Goal: Use online tool/utility

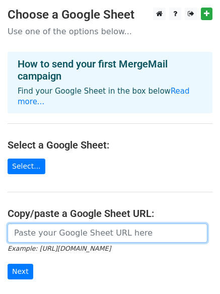
click at [29, 224] on input "url" at bounding box center [108, 233] width 200 height 19
paste input "https://docs.google.com/spreadsheets/d/1pczmnobuzOrNyezJj3AW8v0odmNNjS86SN-JGak…"
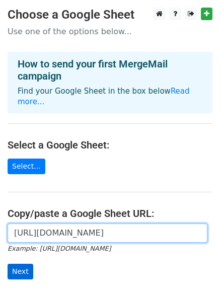
type input "https://docs.google.com/spreadsheets/d/1pczmnobuzOrNyezJj3AW8v0odmNNjS86SN-JGak…"
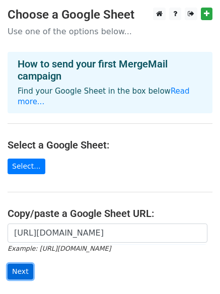
scroll to position [0, 0]
click at [21, 264] on input "Next" at bounding box center [21, 272] width 26 height 16
